Goal: Information Seeking & Learning: Check status

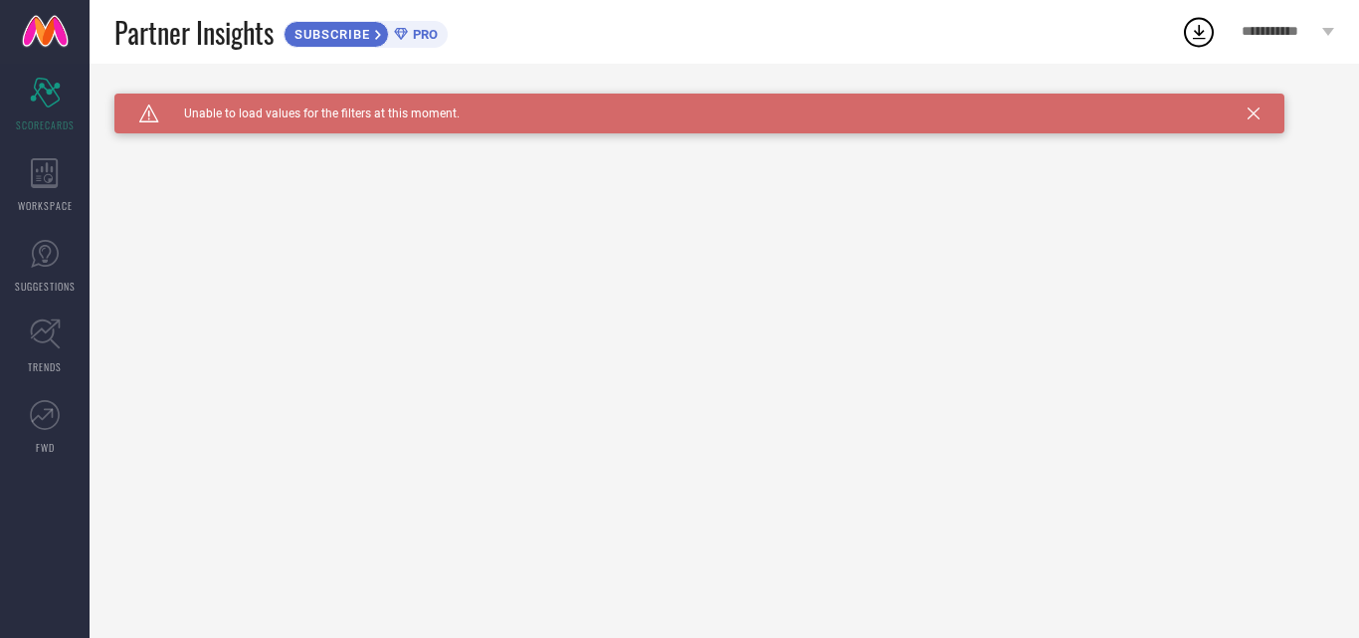
click at [1264, 119] on div "Caution Created with Sketch. Unable to load values for the filters at this mome…" at bounding box center [699, 114] width 1170 height 40
click at [1260, 119] on div "Caution Created with Sketch. Unable to load values for the filters at this mome…" at bounding box center [699, 114] width 1170 height 40
click at [1254, 113] on icon at bounding box center [1254, 113] width 12 height 12
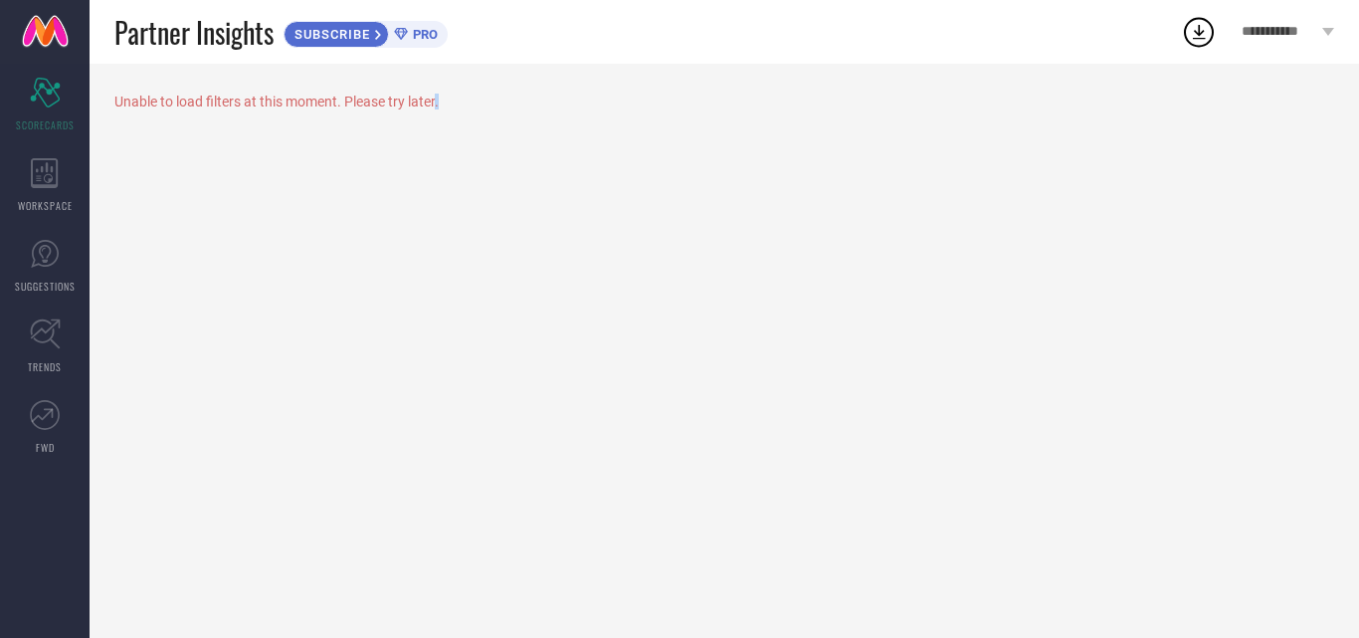
click at [1254, 113] on div "Unable to load filters at this moment. Please try later." at bounding box center [725, 351] width 1270 height 574
click at [1205, 37] on icon at bounding box center [1199, 32] width 36 height 36
click at [810, 103] on div "Unable to load filters at this moment. Please try later." at bounding box center [724, 102] width 1220 height 16
